Goal: Information Seeking & Learning: Learn about a topic

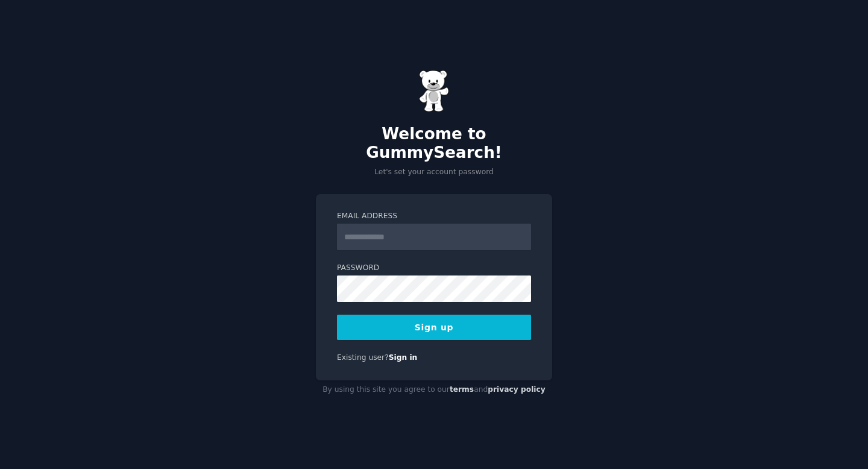
click at [457, 248] on form "Email Address Password 8 or more characters Alphanumeric characters No common p…" at bounding box center [434, 275] width 194 height 129
click at [457, 232] on input "Email Address" at bounding box center [434, 237] width 194 height 27
type input "**********"
click at [438, 318] on button "Sign up" at bounding box center [434, 327] width 194 height 25
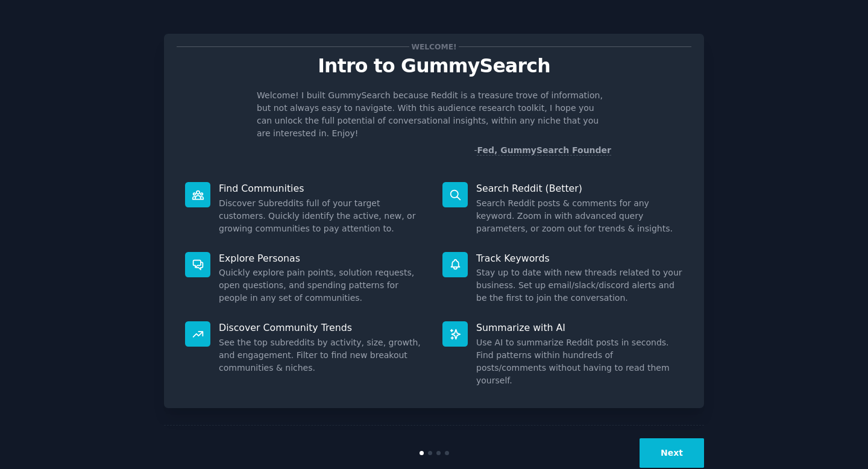
click at [680, 438] on button "Next" at bounding box center [672, 453] width 65 height 30
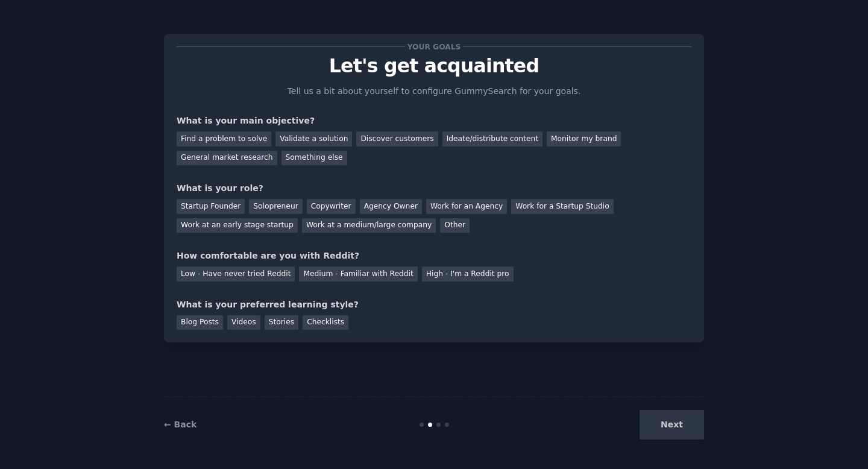
click at [159, 140] on div "Your goals Let's get acquainted Tell us a bit about yourself to configure Gummy…" at bounding box center [434, 234] width 835 height 435
click at [677, 413] on div "Next" at bounding box center [614, 425] width 180 height 30
click at [677, 417] on div "Next" at bounding box center [614, 425] width 180 height 30
click at [367, 153] on div "Find a problem to solve Validate a solution Discover customers Ideate/distribut…" at bounding box center [434, 146] width 515 height 38
click at [247, 137] on div "Find a problem to solve" at bounding box center [224, 138] width 95 height 15
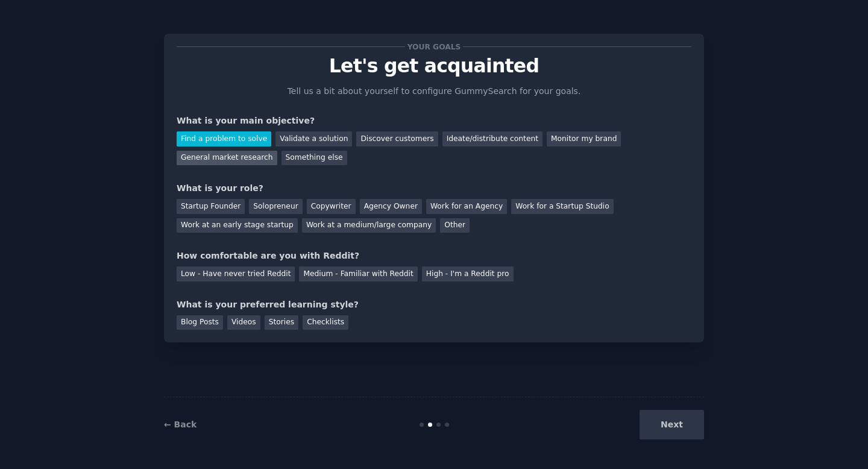
click at [247, 160] on div "General market research" at bounding box center [227, 158] width 101 height 15
click at [289, 154] on div "Something else" at bounding box center [315, 158] width 66 height 15
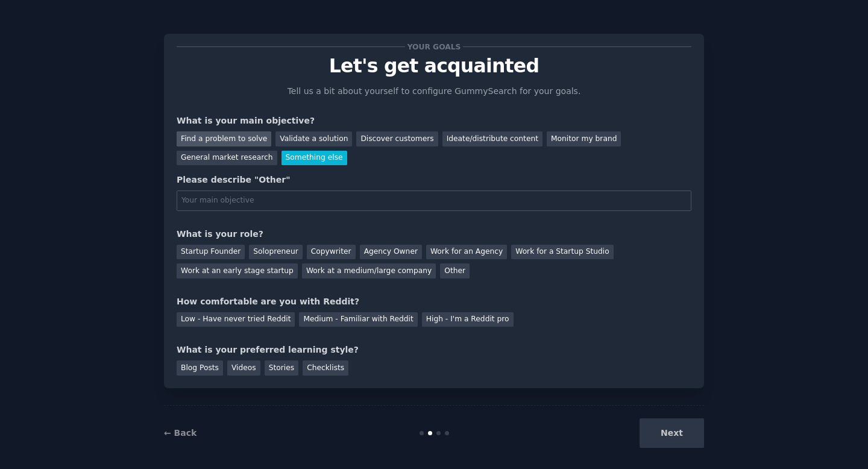
click at [238, 142] on div "Find a problem to solve" at bounding box center [224, 138] width 95 height 15
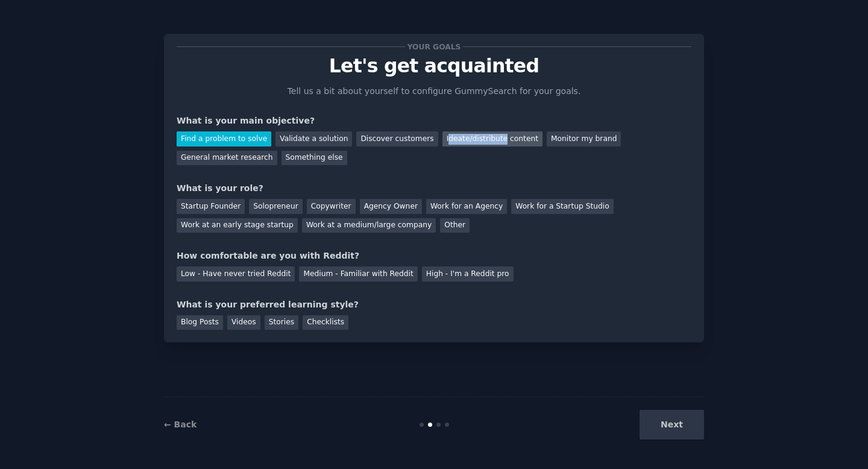
drag, startPoint x: 490, startPoint y: 141, endPoint x: 434, endPoint y: 141, distance: 56.1
click at [443, 141] on div "Ideate/distribute content" at bounding box center [493, 138] width 100 height 15
click at [434, 143] on div at bounding box center [434, 143] width 0 height 0
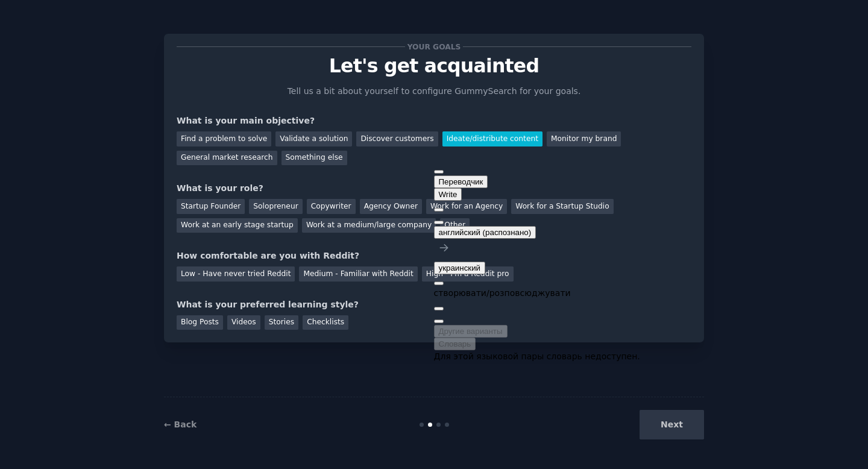
click at [426, 121] on div "What is your main objective?" at bounding box center [434, 121] width 515 height 13
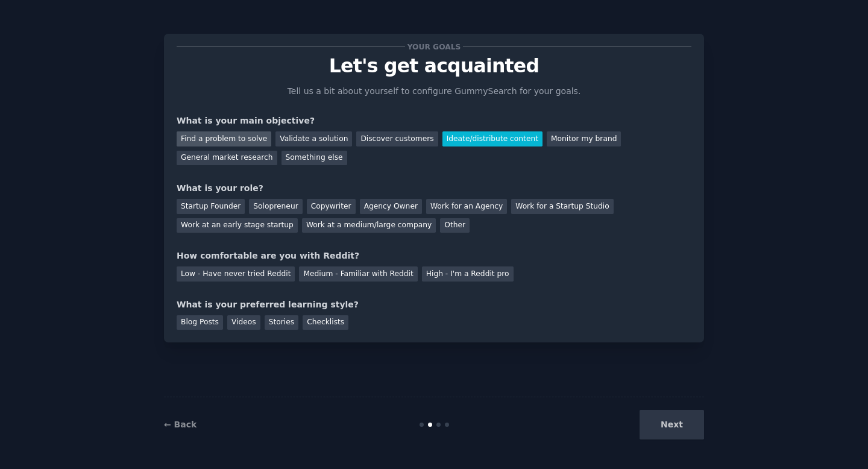
click at [252, 144] on div "Find a problem to solve" at bounding box center [224, 138] width 95 height 15
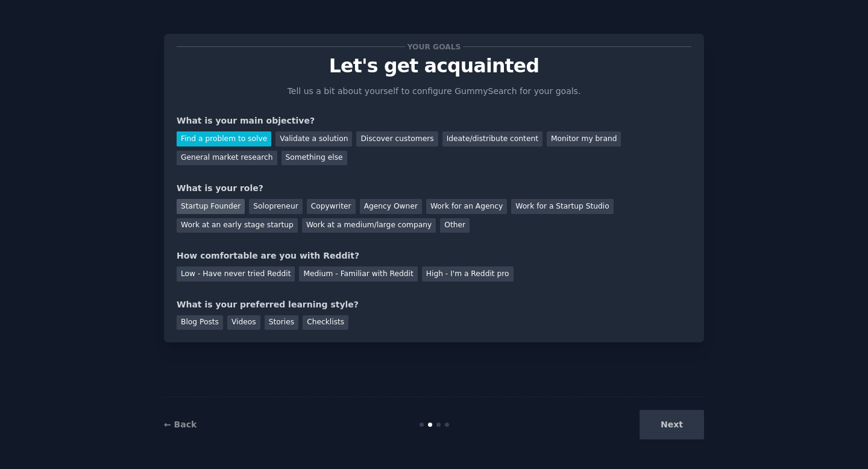
click at [215, 212] on div "Startup Founder" at bounding box center [211, 206] width 68 height 15
click at [270, 210] on div "Solopreneur" at bounding box center [275, 206] width 53 height 15
click at [214, 210] on div "Startup Founder" at bounding box center [211, 206] width 68 height 15
drag, startPoint x: 237, startPoint y: 207, endPoint x: 182, endPoint y: 203, distance: 55.0
click at [182, 203] on div "Startup Founder" at bounding box center [211, 206] width 68 height 15
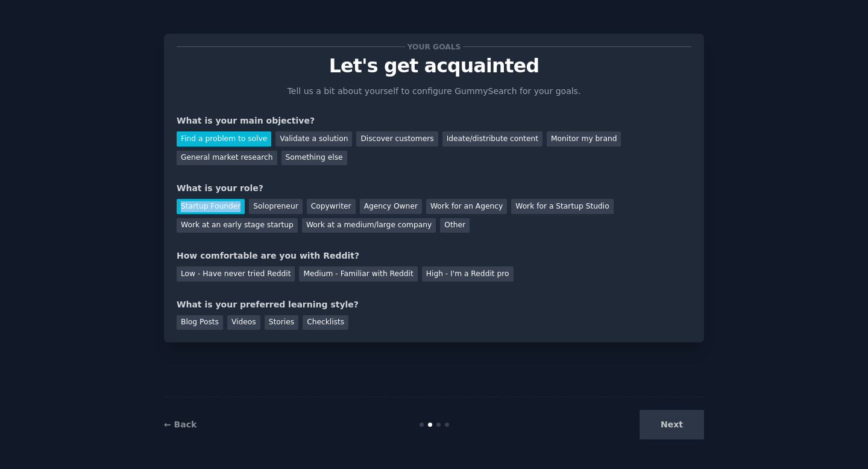
click at [182, 210] on div at bounding box center [182, 210] width 0 height 0
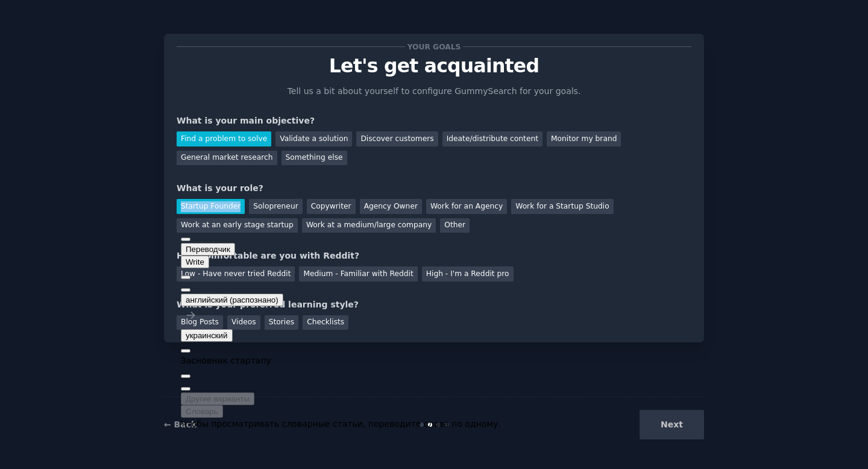
click at [152, 220] on div "Your goals Let's get acquainted Tell us a bit about yourself to configure Gummy…" at bounding box center [434, 234] width 835 height 435
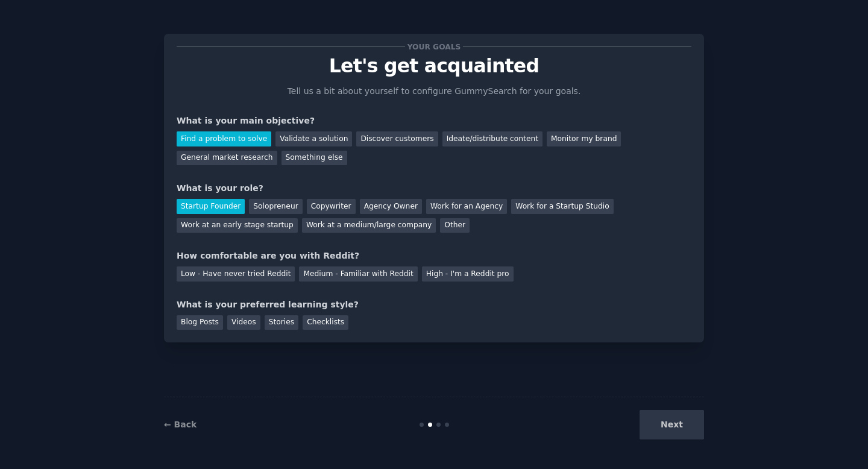
click at [191, 235] on div "Your goals Let's get acquainted Tell us a bit about yourself to configure Gummy…" at bounding box center [434, 187] width 515 height 283
click at [144, 280] on div "Your goals Let's get acquainted Tell us a bit about yourself to configure Gummy…" at bounding box center [434, 234] width 835 height 435
click at [369, 272] on div "Medium - Familiar with Reddit" at bounding box center [358, 274] width 118 height 15
click at [312, 327] on div "Checklists" at bounding box center [326, 322] width 46 height 15
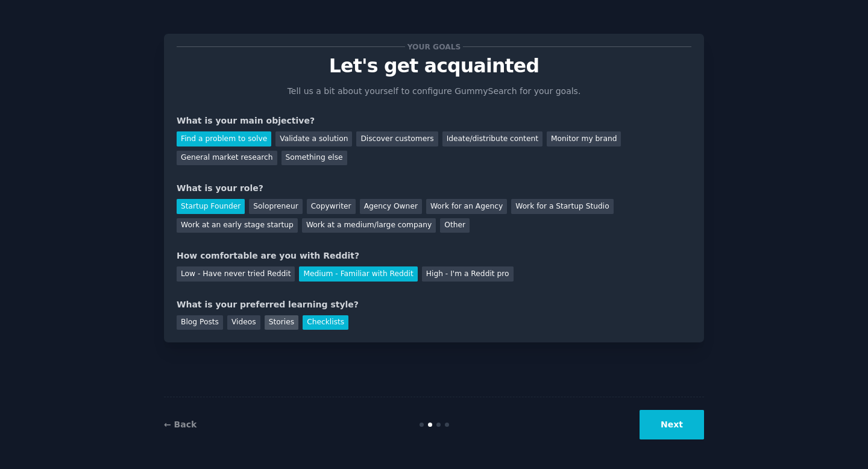
click at [274, 324] on div "Stories" at bounding box center [282, 322] width 34 height 15
click at [232, 324] on div "Videos" at bounding box center [243, 322] width 33 height 15
click at [203, 324] on div "Blog Posts" at bounding box center [200, 322] width 46 height 15
click at [279, 328] on div "Stories" at bounding box center [282, 322] width 34 height 15
drag, startPoint x: 267, startPoint y: 326, endPoint x: 294, endPoint y: 321, distance: 27.0
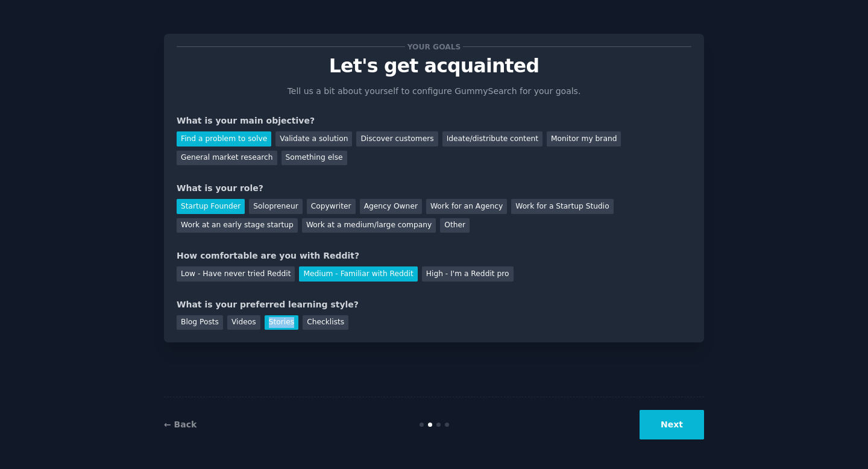
click at [294, 321] on div "Stories" at bounding box center [282, 322] width 34 height 15
click at [291, 327] on div at bounding box center [291, 327] width 0 height 0
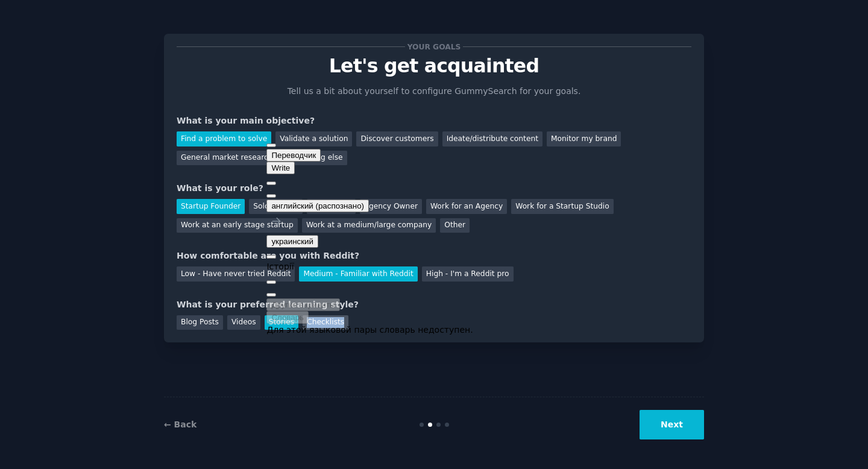
drag, startPoint x: 306, startPoint y: 320, endPoint x: 343, endPoint y: 320, distance: 37.4
click at [343, 320] on div "Checklists" at bounding box center [326, 322] width 46 height 15
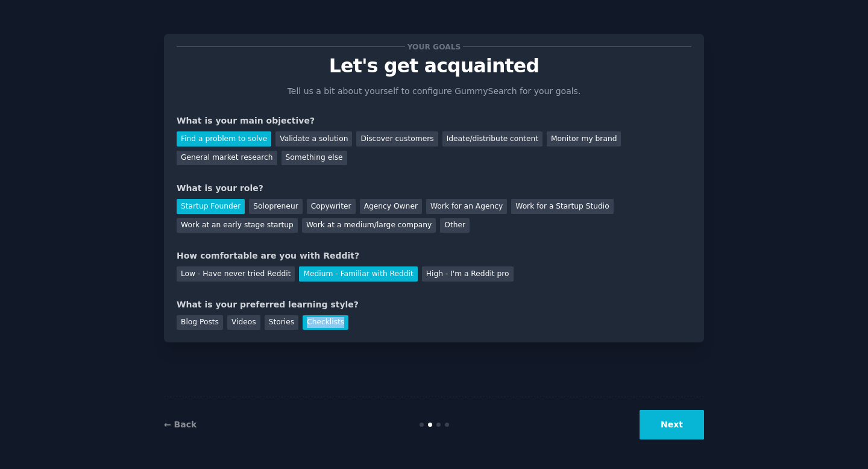
click at [340, 327] on div at bounding box center [340, 327] width 0 height 0
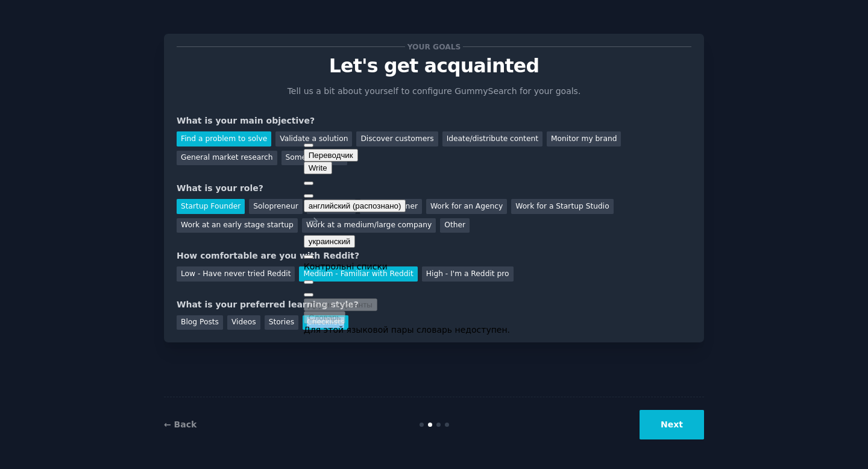
click at [369, 324] on div "Blog Posts Videos Stories Checklists" at bounding box center [434, 320] width 515 height 19
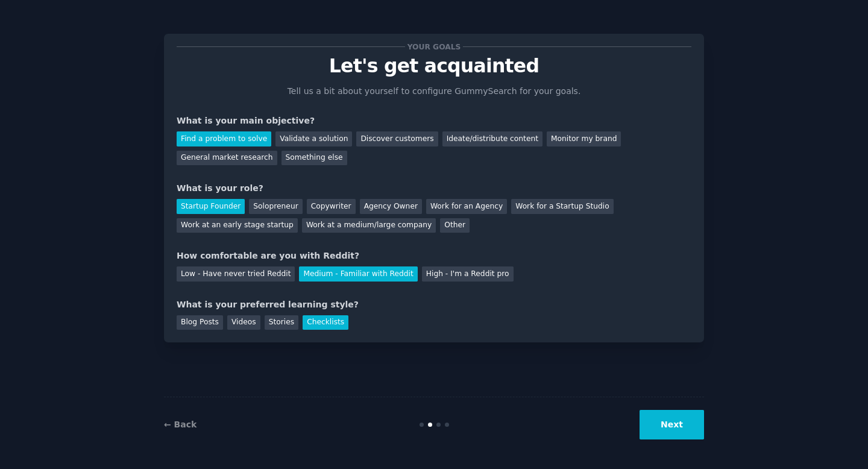
click at [650, 425] on button "Next" at bounding box center [672, 425] width 65 height 30
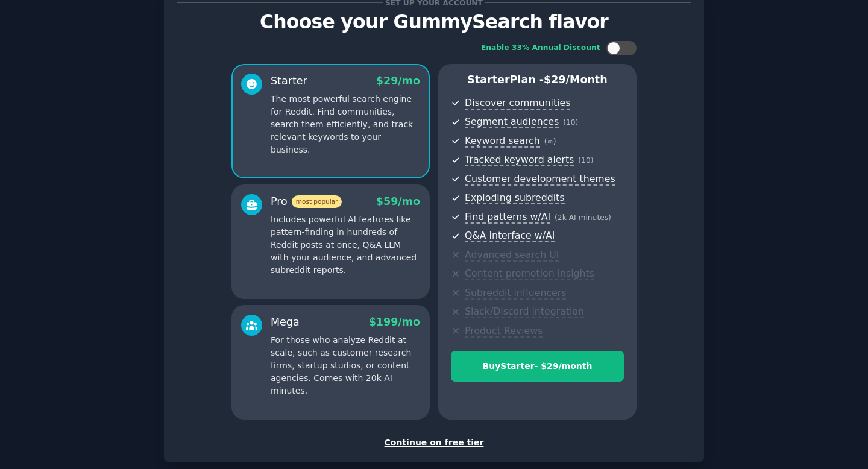
scroll to position [109, 0]
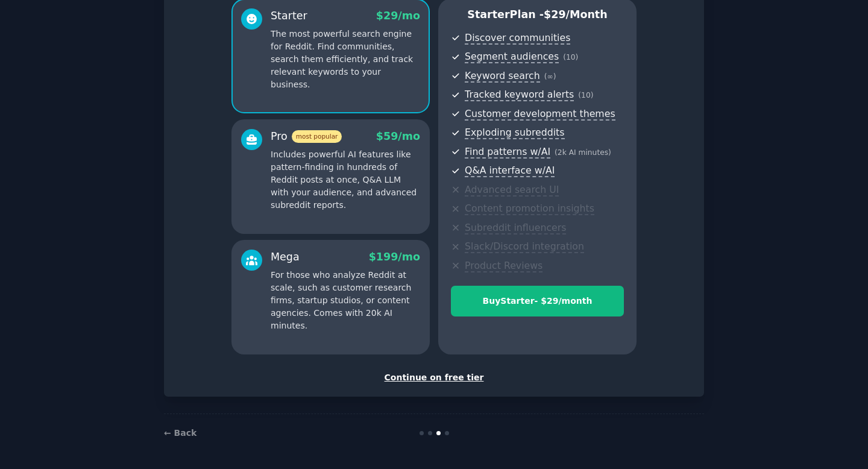
click at [466, 376] on div "Continue on free tier" at bounding box center [434, 378] width 515 height 13
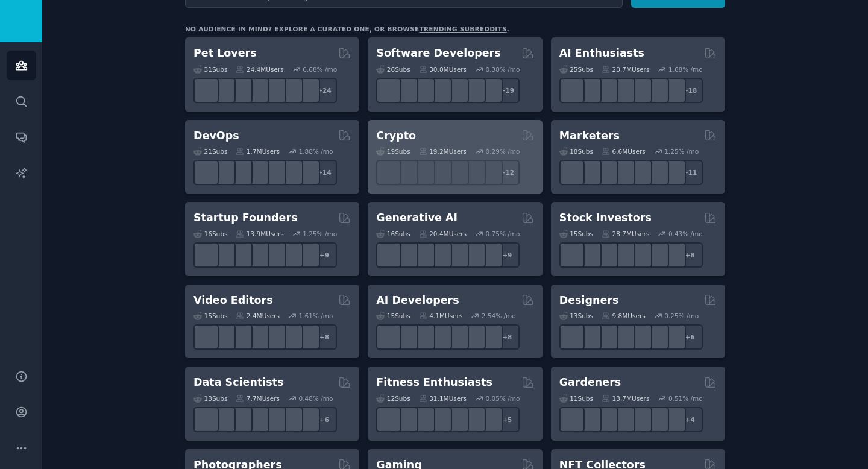
scroll to position [151, 0]
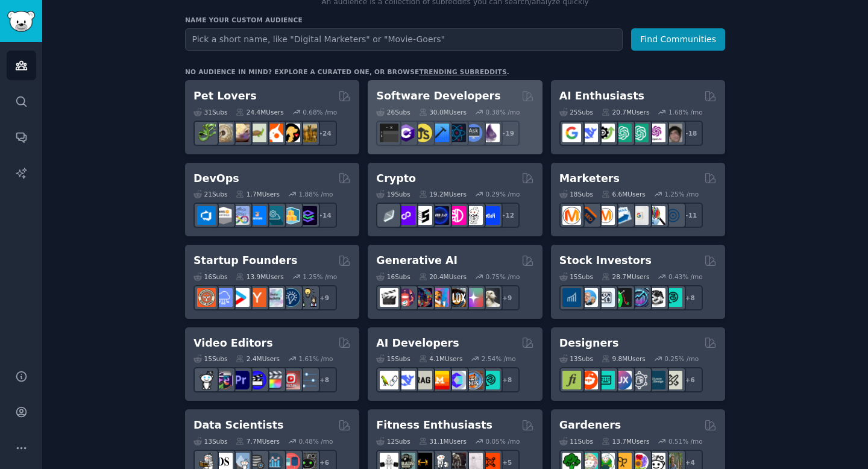
click at [447, 99] on h2 "Software Developers" at bounding box center [438, 96] width 124 height 15
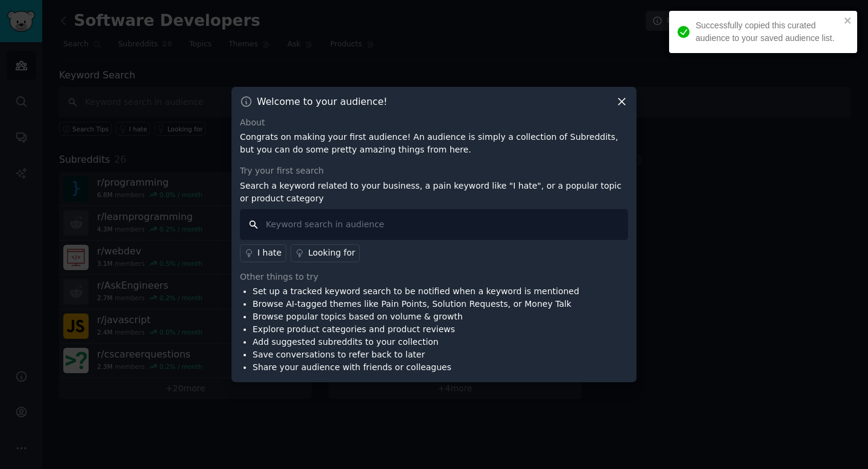
click at [452, 217] on input "text" at bounding box center [434, 224] width 388 height 31
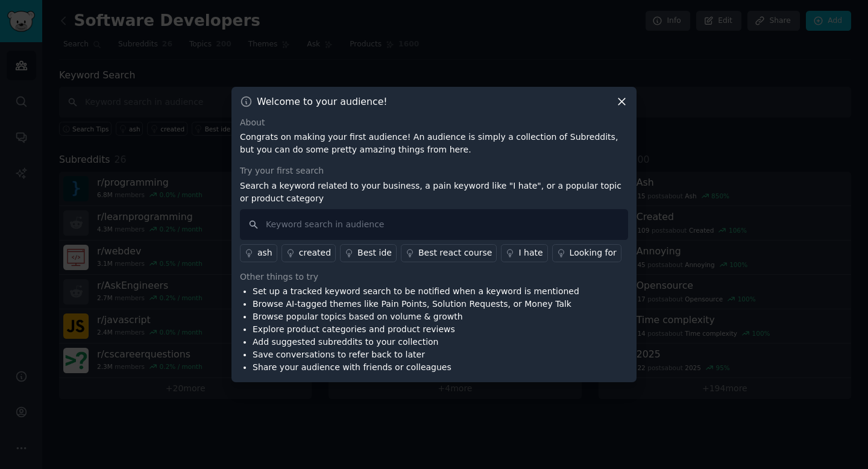
click at [621, 106] on icon at bounding box center [622, 101] width 13 height 13
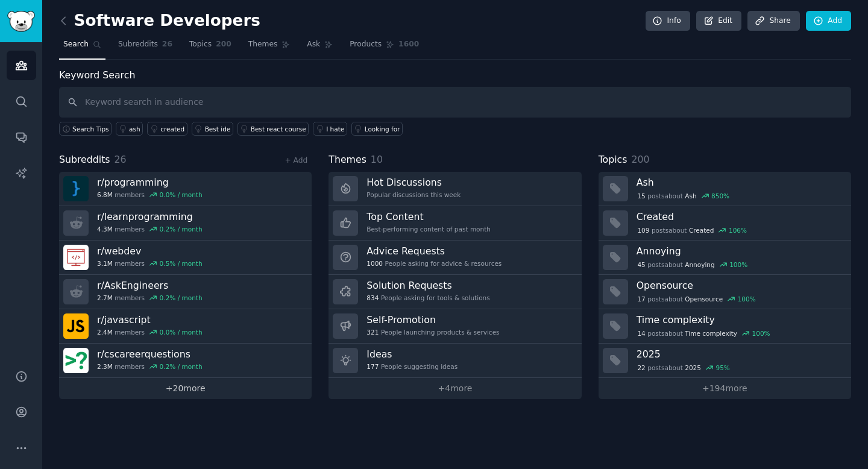
click at [214, 387] on link "+ 20 more" at bounding box center [185, 388] width 253 height 21
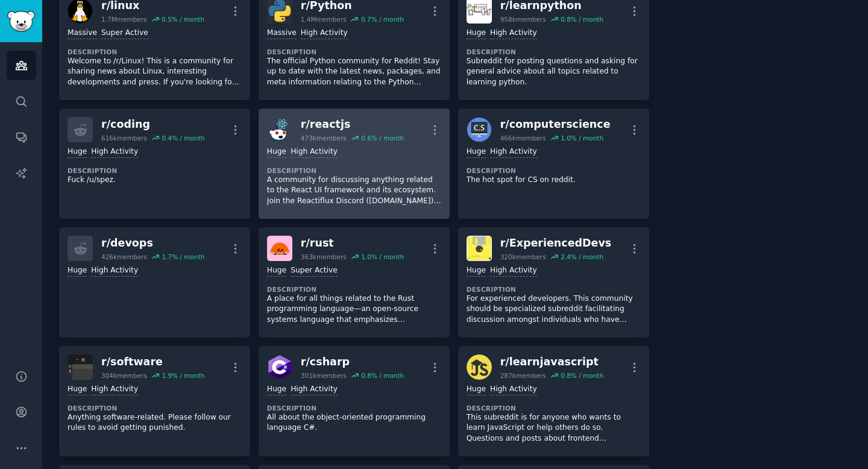
scroll to position [335, 0]
click at [300, 194] on p "A community for discussing anything related to the React UI framework and its e…" at bounding box center [354, 190] width 174 height 32
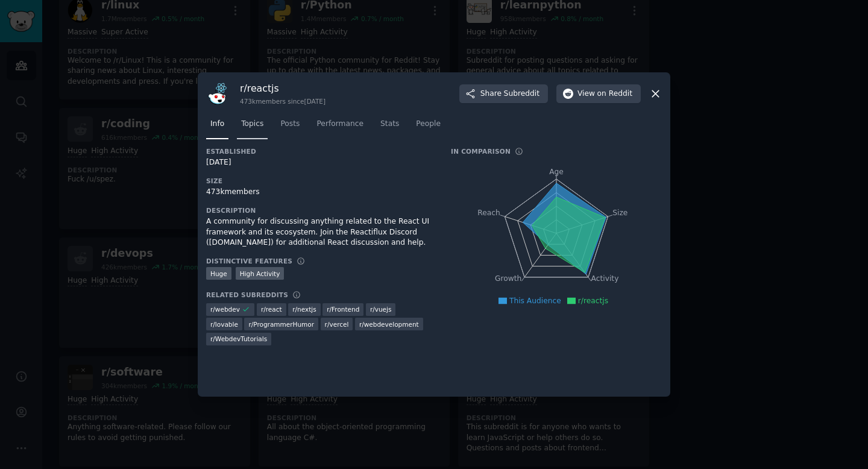
click at [254, 129] on span "Topics" at bounding box center [252, 124] width 22 height 11
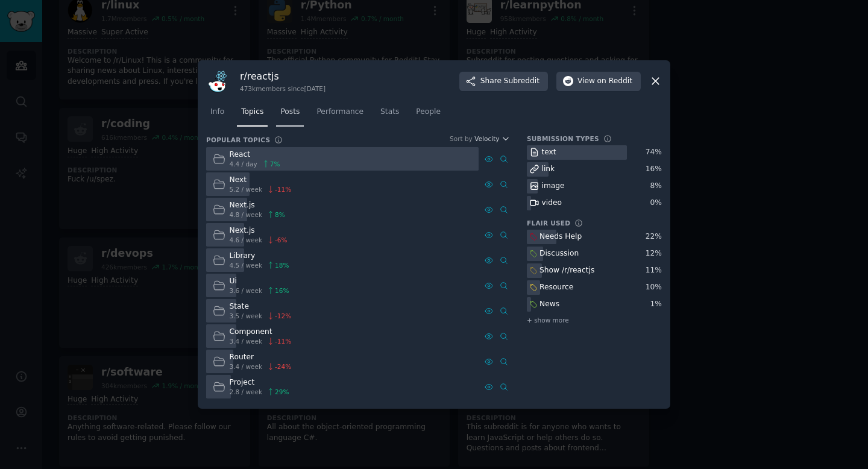
click at [298, 112] on span "Posts" at bounding box center [289, 112] width 19 height 11
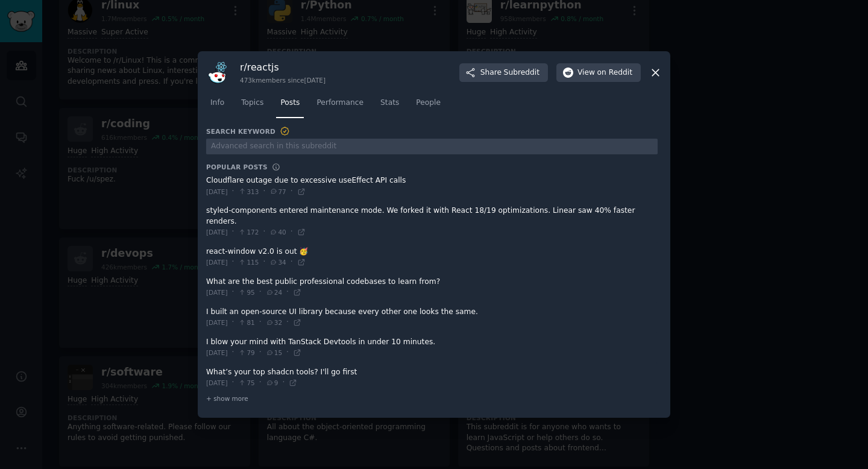
click at [657, 76] on icon at bounding box center [656, 72] width 7 height 7
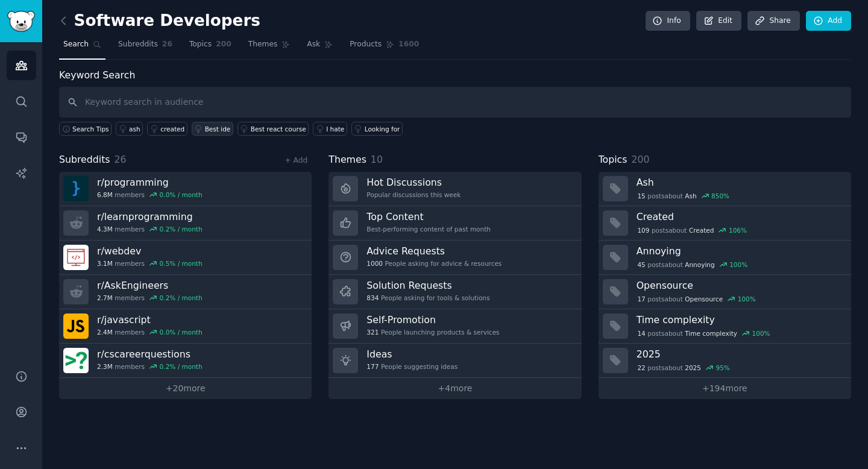
click at [206, 130] on div "Best ide" at bounding box center [218, 129] width 26 height 8
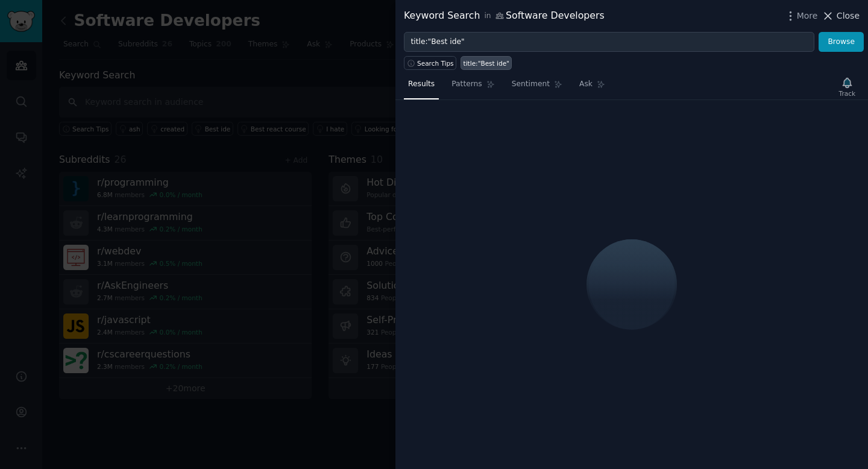
click at [854, 10] on span "Close" at bounding box center [848, 16] width 23 height 13
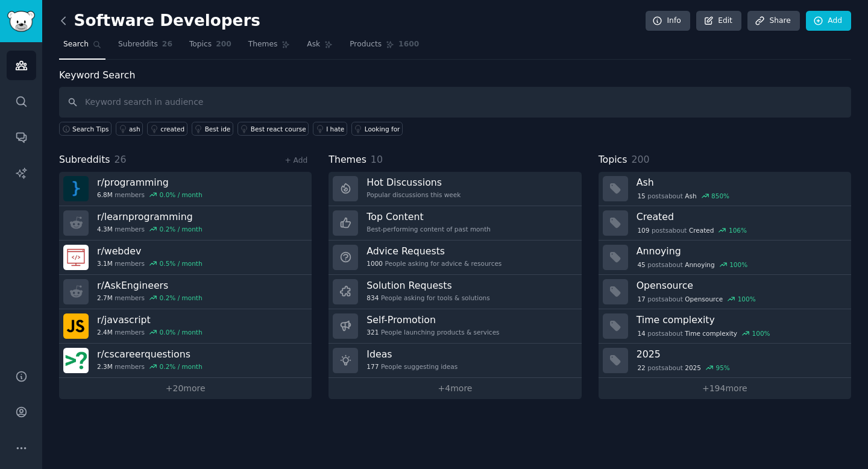
click at [63, 25] on icon at bounding box center [63, 20] width 13 height 13
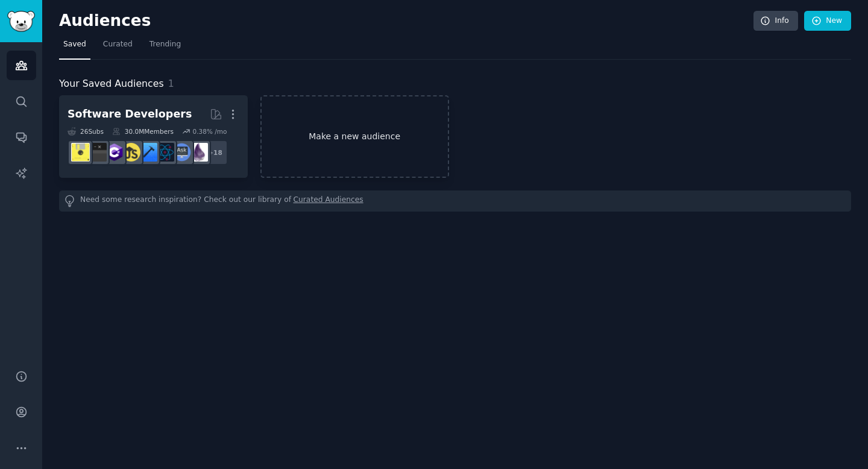
click at [338, 124] on link "Make a new audience" at bounding box center [355, 136] width 189 height 83
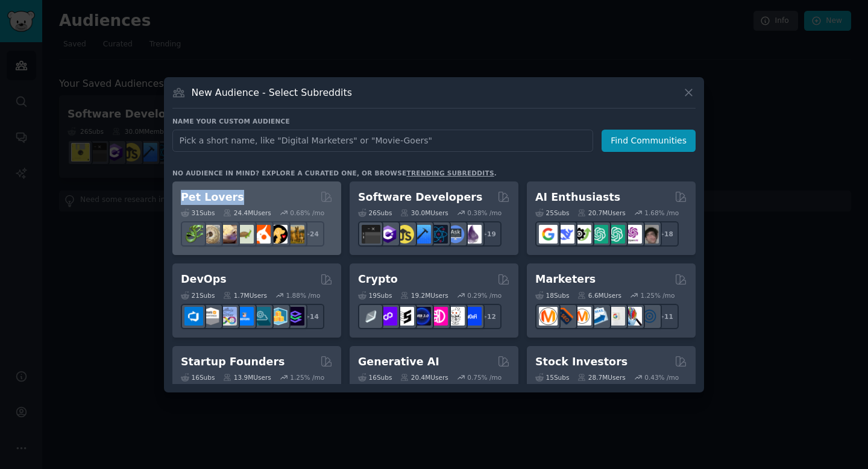
drag, startPoint x: 232, startPoint y: 198, endPoint x: 179, endPoint y: 195, distance: 53.2
click at [179, 195] on div "Pet Lovers 31 Sub s 24.4M Users 0.68 % /mo r/ballpython + 24" at bounding box center [256, 219] width 169 height 74
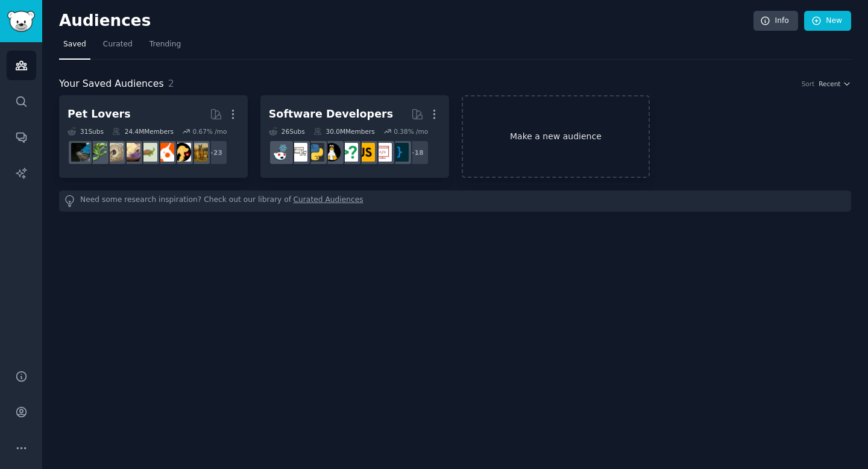
click at [477, 136] on link "Make a new audience" at bounding box center [556, 136] width 189 height 83
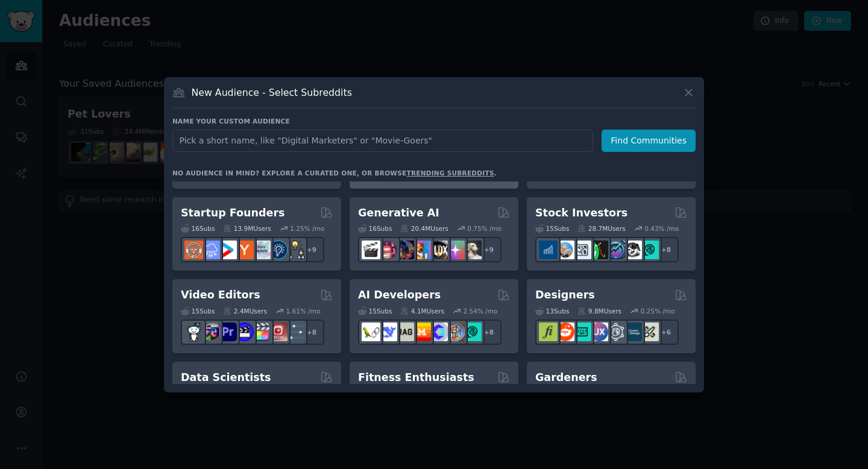
scroll to position [153, 0]
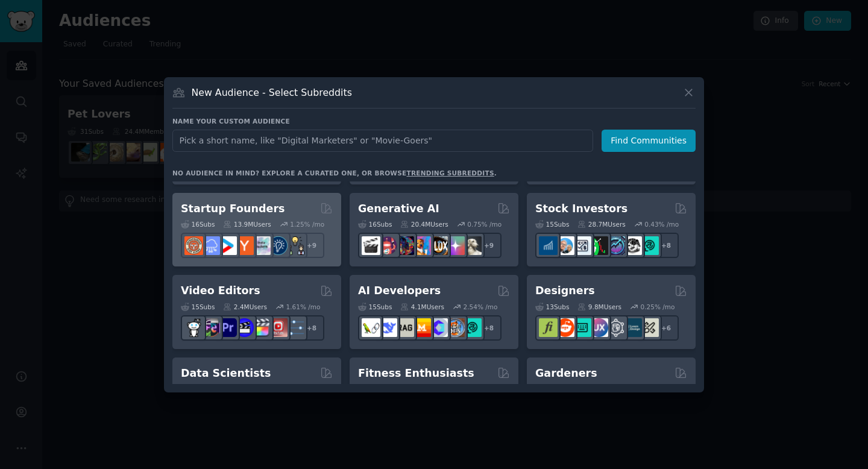
click at [265, 209] on h2 "Startup Founders" at bounding box center [233, 208] width 104 height 15
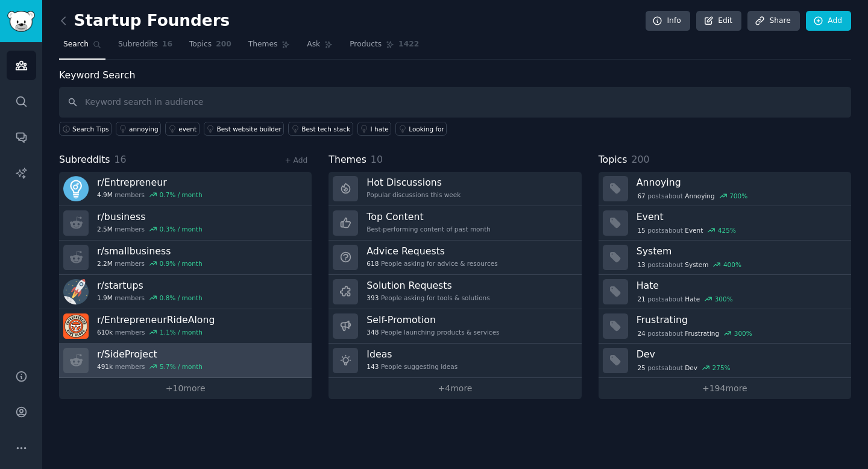
click at [268, 361] on link "r/ SideProject 491k members 5.7 % / month" at bounding box center [185, 361] width 253 height 34
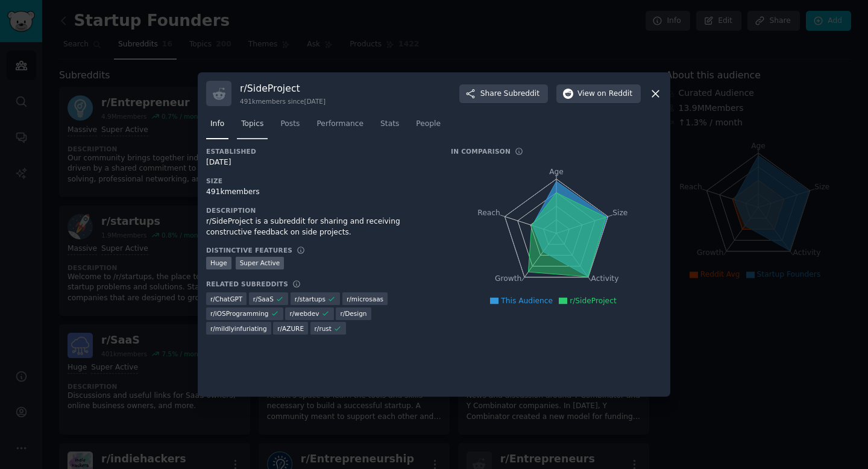
click at [254, 131] on link "Topics" at bounding box center [252, 127] width 31 height 25
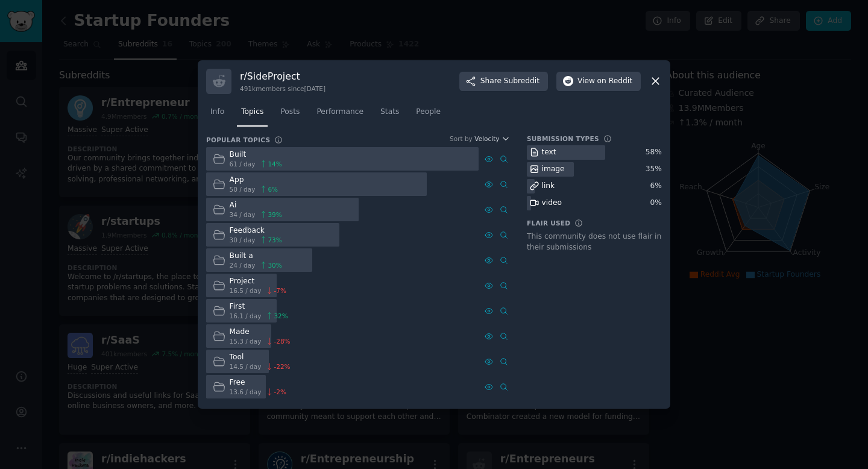
click at [370, 159] on div at bounding box center [342, 159] width 273 height 24
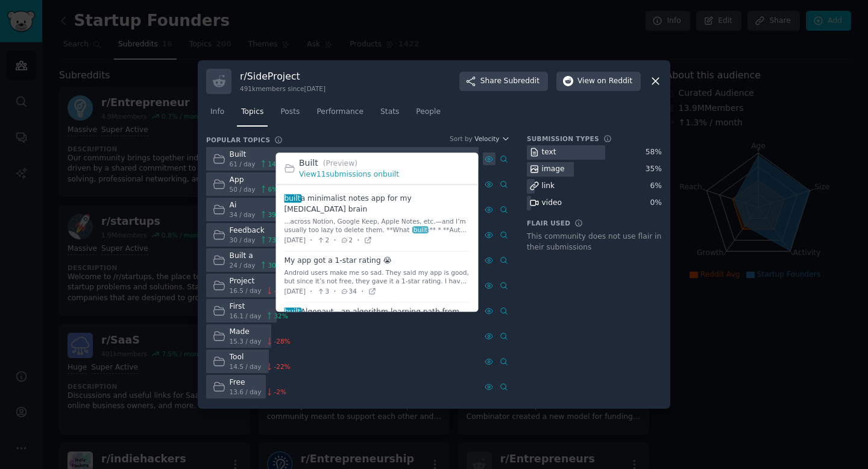
click at [489, 159] on icon at bounding box center [489, 159] width 8 height 8
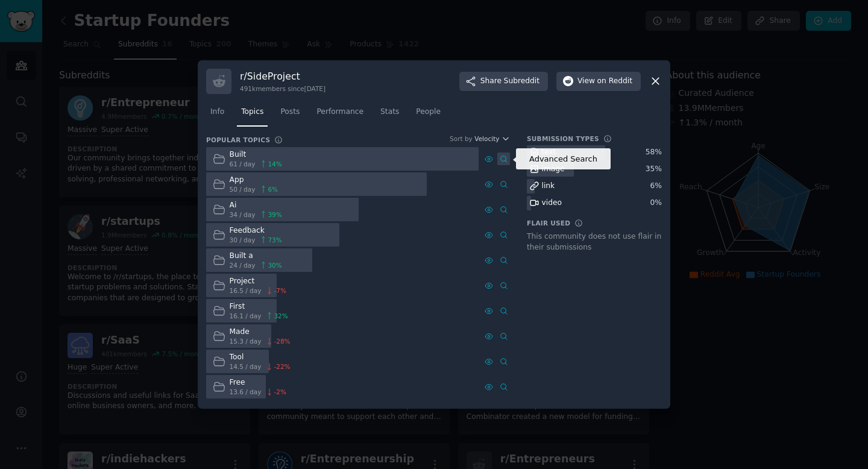
click at [505, 159] on icon at bounding box center [504, 159] width 8 height 8
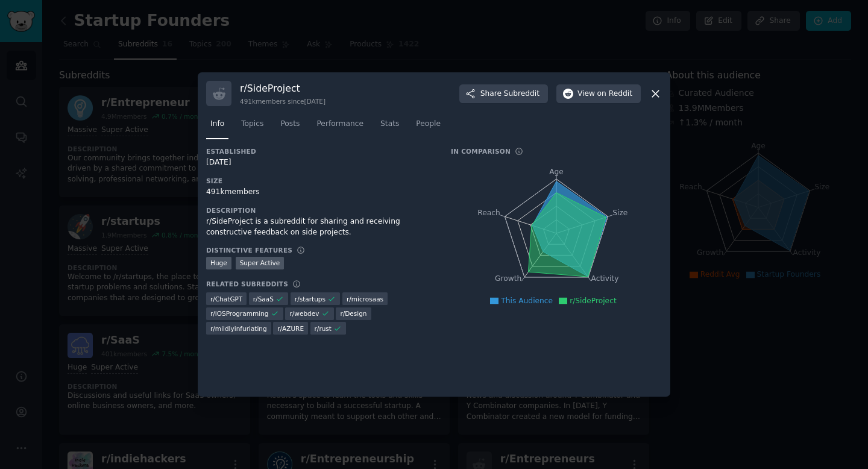
click at [657, 94] on icon at bounding box center [656, 93] width 13 height 13
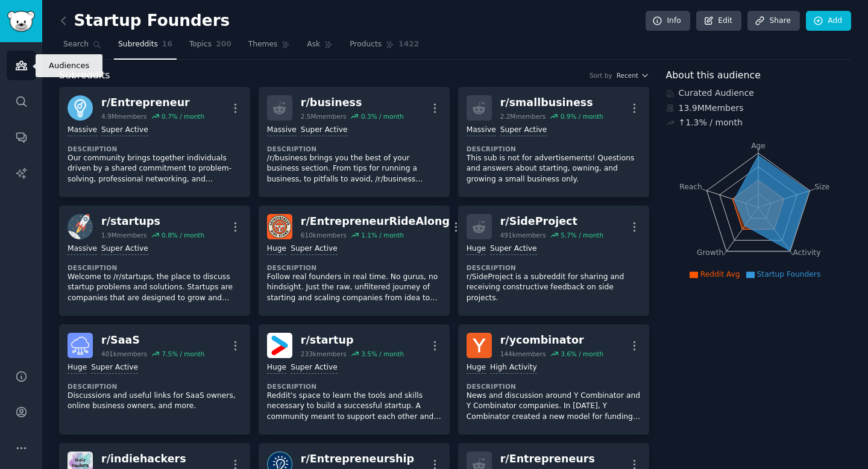
click at [18, 62] on icon "Sidebar" at bounding box center [21, 65] width 13 height 13
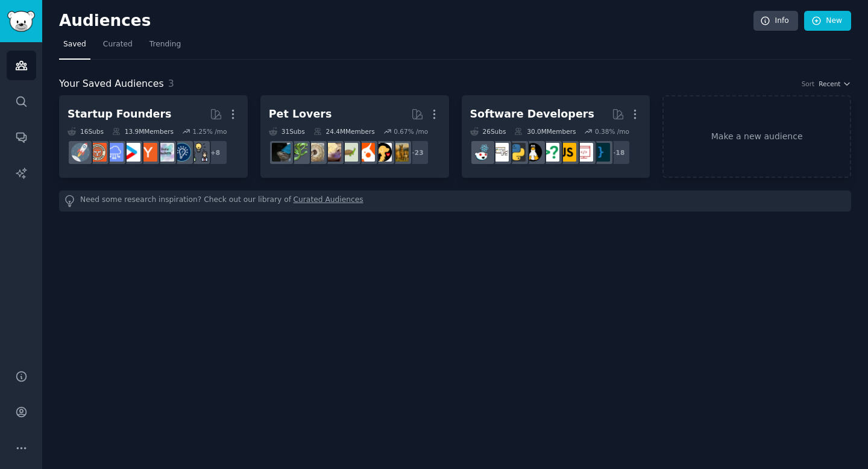
click at [159, 34] on div "Audiences Info New" at bounding box center [455, 23] width 792 height 25
click at [161, 55] on link "Trending" at bounding box center [165, 47] width 40 height 25
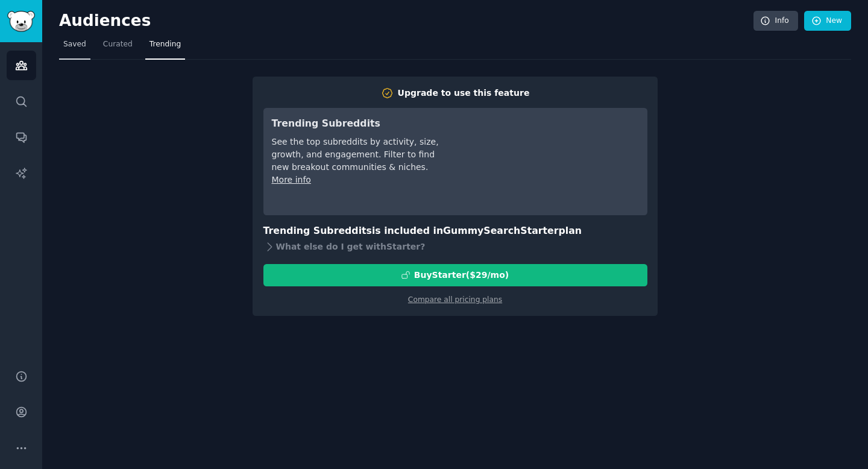
click at [74, 43] on span "Saved" at bounding box center [74, 44] width 23 height 11
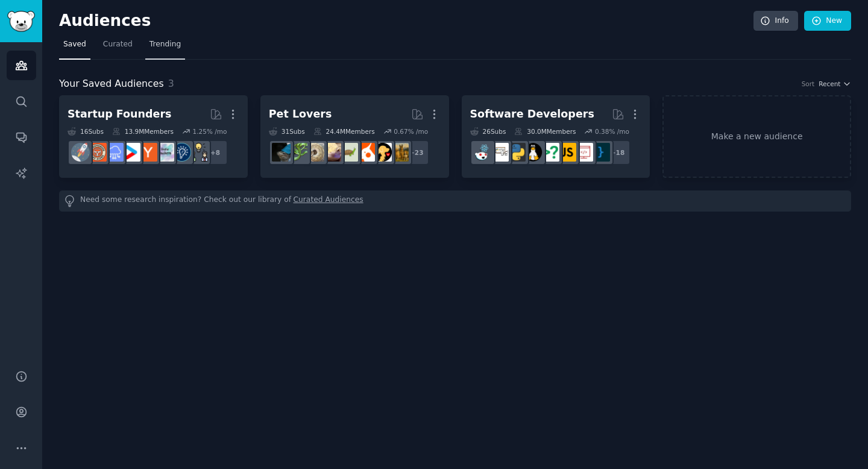
click at [165, 53] on link "Trending" at bounding box center [165, 47] width 40 height 25
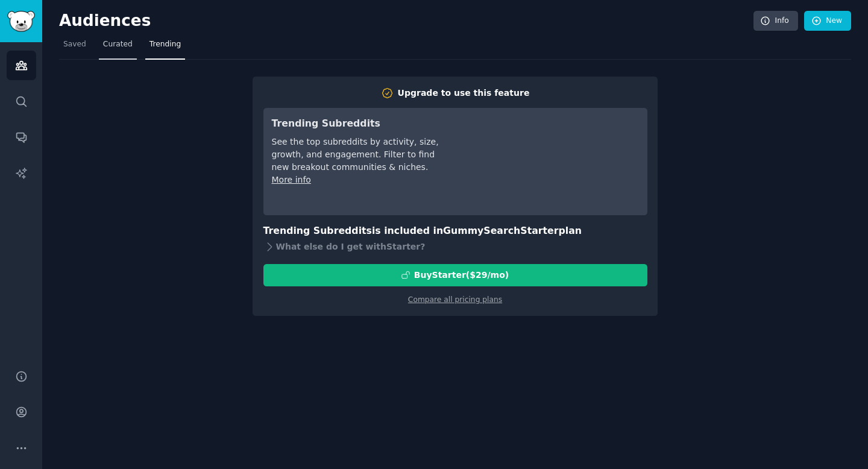
click at [125, 54] on link "Curated" at bounding box center [118, 47] width 38 height 25
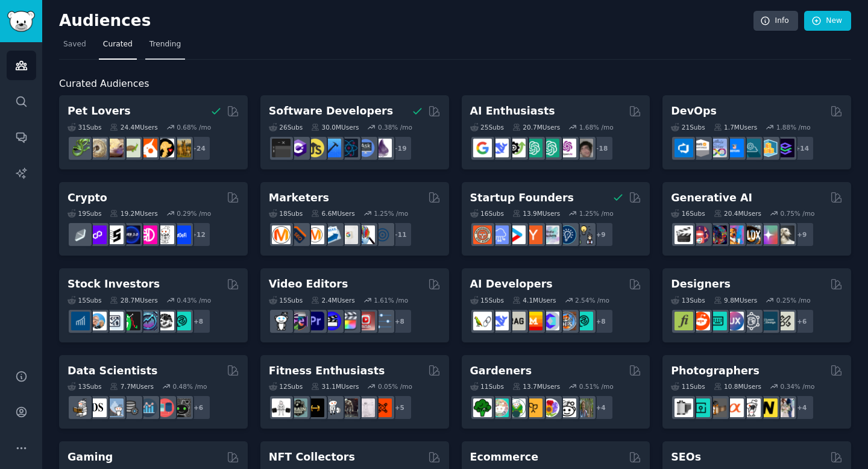
click at [157, 43] on span "Trending" at bounding box center [165, 44] width 31 height 11
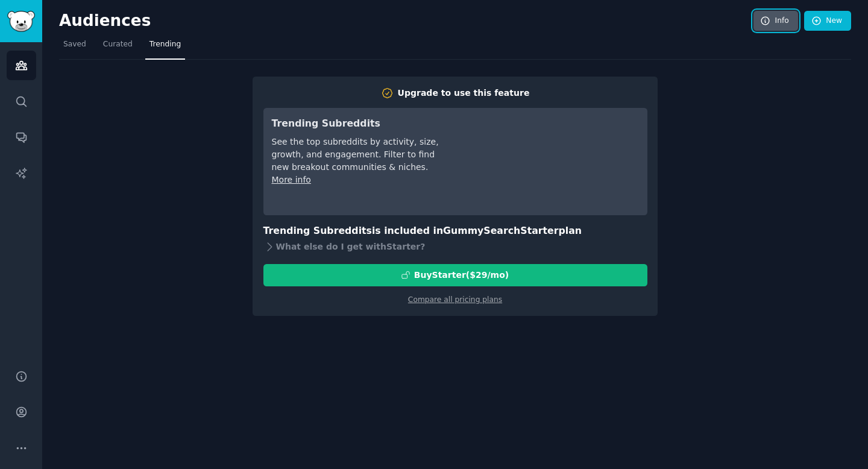
click at [774, 22] on link "Info" at bounding box center [776, 21] width 45 height 21
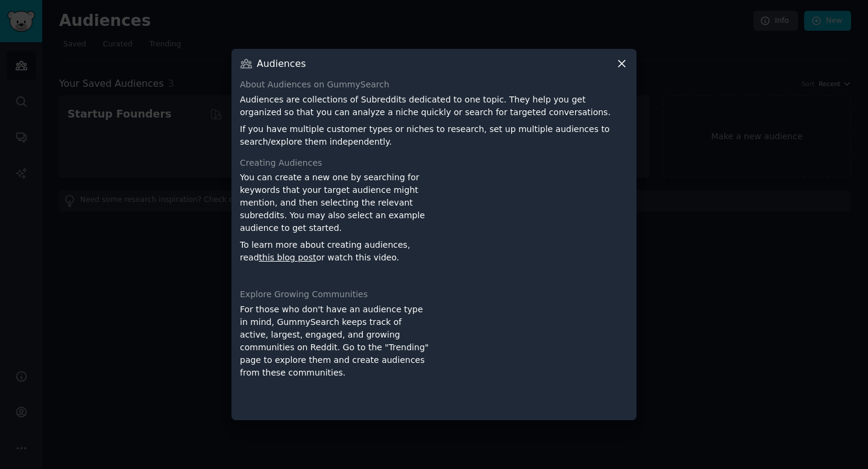
click at [622, 70] on icon at bounding box center [622, 63] width 13 height 13
